Goal: Find specific page/section

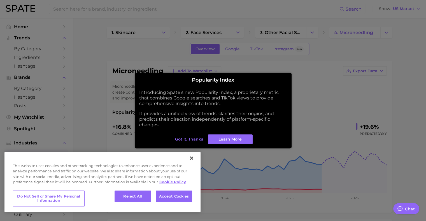
click at [185, 140] on span "Got it, thanks" at bounding box center [189, 139] width 28 height 5
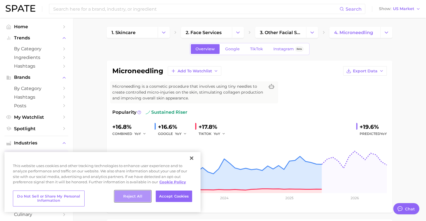
click at [130, 200] on button "Reject All" at bounding box center [132, 197] width 36 height 12
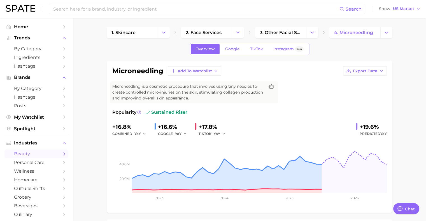
click at [27, 11] on img at bounding box center [21, 8] width 30 height 7
type textarea "x"
